Goal: Information Seeking & Learning: Learn about a topic

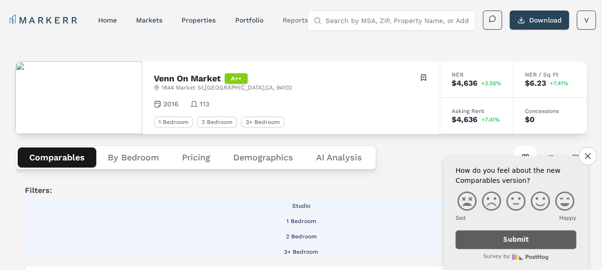
click at [300, 15] on nav "MARKERR home markets properties Portfolio reports" at bounding box center [159, 19] width 298 height 13
click at [300, 20] on link "reports" at bounding box center [294, 20] width 25 height 8
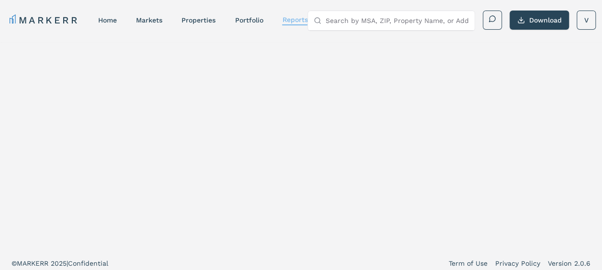
select select "-release_date"
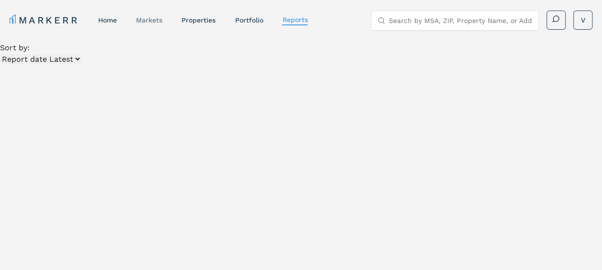
click at [150, 23] on link "markets" at bounding box center [149, 20] width 26 height 8
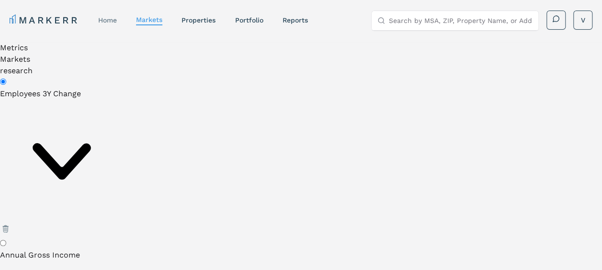
click at [113, 20] on link "home" at bounding box center [107, 20] width 19 height 8
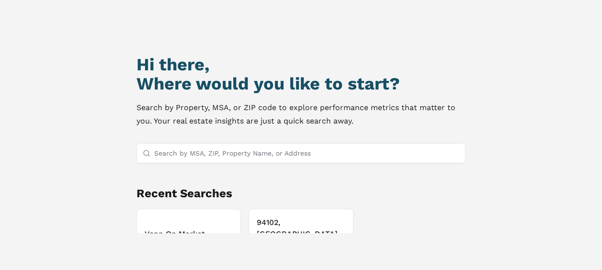
scroll to position [82, 0]
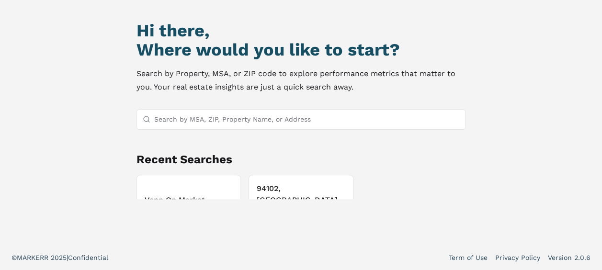
click at [199, 195] on h3 "Venn On Market" at bounding box center [189, 200] width 89 height 11
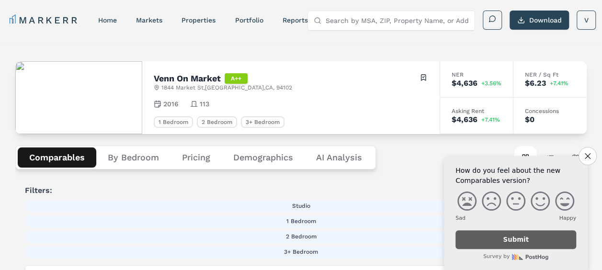
scroll to position [48, 0]
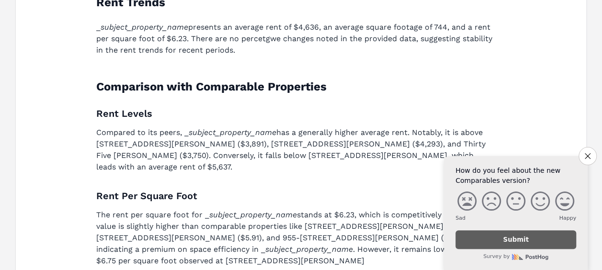
scroll to position [349, 0]
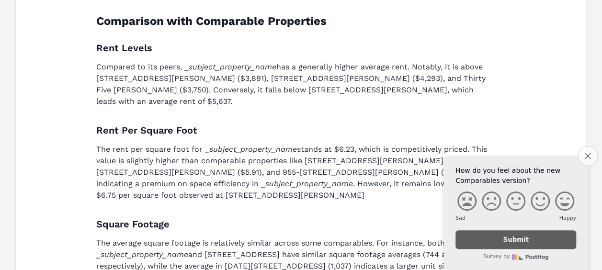
click at [587, 154] on icon "Close survey" at bounding box center [588, 156] width 6 height 6
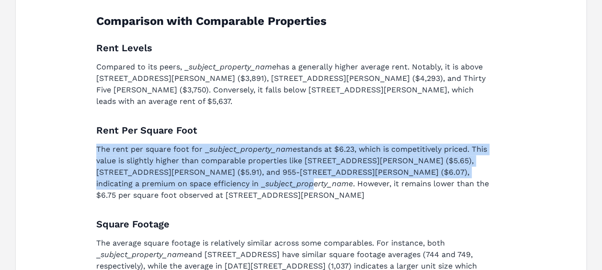
drag, startPoint x: 98, startPoint y: 135, endPoint x: 147, endPoint y: 177, distance: 64.9
click at [147, 177] on p "The rent per square foot for _ subject_property_name stands at $6.23, which is …" at bounding box center [295, 172] width 398 height 57
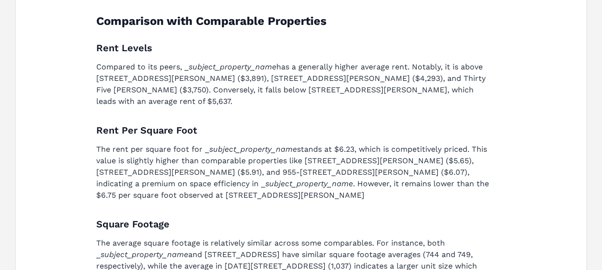
click at [451, 201] on div "Analysis for subject_property_name Rent Trends _ subject_property_name presents…" at bounding box center [301, 208] width 425 height 659
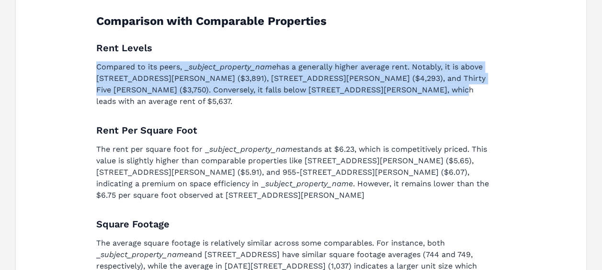
drag, startPoint x: 98, startPoint y: 68, endPoint x: 367, endPoint y: 88, distance: 270.5
click at [367, 88] on p "Compared to its peers, _ subject_property_name has a generally higher average r…" at bounding box center [295, 84] width 398 height 46
drag, startPoint x: 367, startPoint y: 88, endPoint x: 325, endPoint y: 84, distance: 42.9
copy p "Compared to its peers, _ subject_property_name has a generally higher average r…"
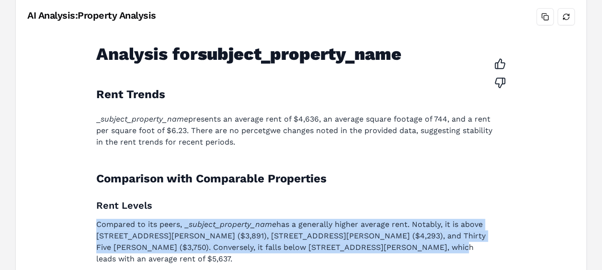
scroll to position [0, 0]
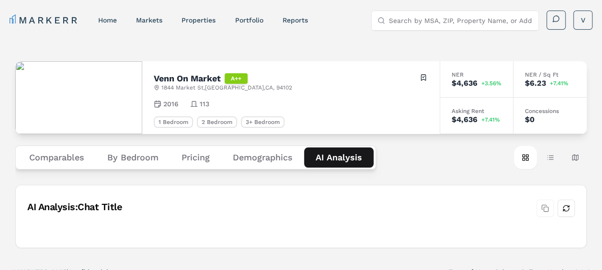
click at [334, 156] on Analysis "AI Analysis" at bounding box center [338, 158] width 69 height 20
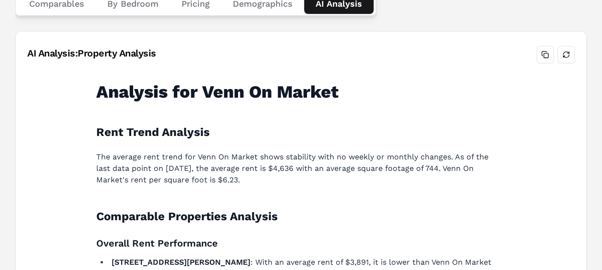
scroll to position [202, 0]
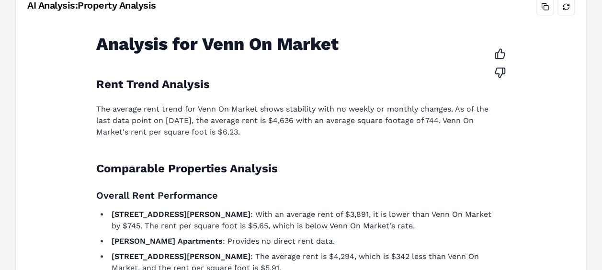
drag, startPoint x: 98, startPoint y: 107, endPoint x: 281, endPoint y: 133, distance: 184.8
click at [281, 133] on p "The average rent trend for Venn On Market shows stability with no weekly or mon…" at bounding box center [295, 120] width 398 height 34
drag, startPoint x: 281, startPoint y: 133, endPoint x: 226, endPoint y: 122, distance: 55.7
copy p "The average rent trend for Venn On Market shows stability with no weekly or mon…"
click at [257, 115] on p "The average rent trend for Venn On Market shows stability with no weekly or mon…" at bounding box center [295, 120] width 398 height 34
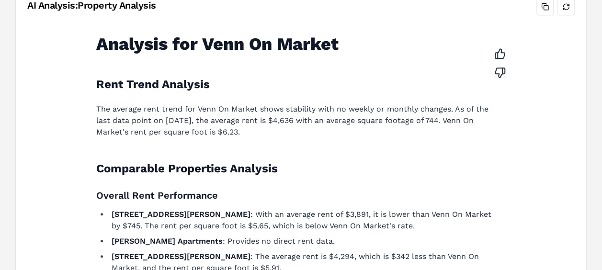
drag, startPoint x: 229, startPoint y: 120, endPoint x: 270, endPoint y: 136, distance: 44.6
click at [270, 136] on p "The average rent trend for Venn On Market shows stability with no weekly or mon…" at bounding box center [295, 120] width 398 height 34
drag, startPoint x: 270, startPoint y: 136, endPoint x: 250, endPoint y: 127, distance: 21.9
copy p "the average rent is $4,636 with an average square footage of 744. Venn On Marke…"
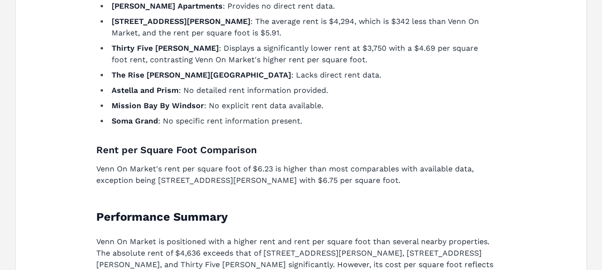
scroll to position [489, 0]
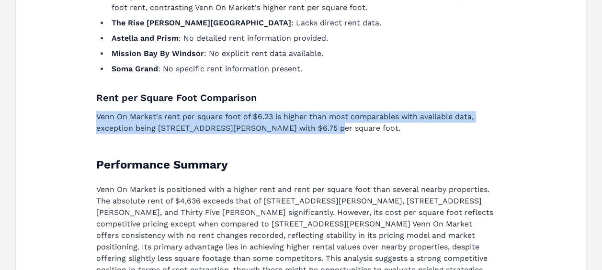
drag, startPoint x: 98, startPoint y: 117, endPoint x: 313, endPoint y: 132, distance: 216.2
click at [313, 132] on p "Venn On Market's rent per square foot of $6.23 is higher than most comparables …" at bounding box center [295, 122] width 398 height 23
drag, startPoint x: 313, startPoint y: 132, endPoint x: 252, endPoint y: 123, distance: 62.1
copy p "Venn On Market's rent per square foot of $6.23 is higher than most comparables …"
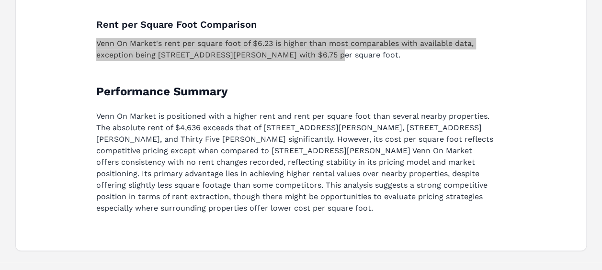
scroll to position [579, 0]
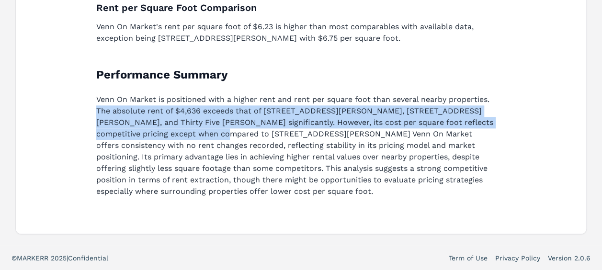
drag, startPoint x: 98, startPoint y: 112, endPoint x: 202, endPoint y: 133, distance: 106.1
click at [202, 133] on p "Venn On Market is positioned with a higher rent and rent per square foot than s…" at bounding box center [295, 145] width 398 height 103
drag, startPoint x: 202, startPoint y: 133, endPoint x: 179, endPoint y: 123, distance: 25.3
copy p "The absolute rent of $4,636 exceeds that of 601 Van Ness Avenue, 1 Henry Adams …"
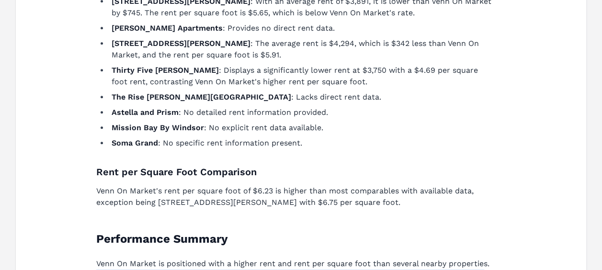
scroll to position [292, 0]
